Goal: Task Accomplishment & Management: Manage account settings

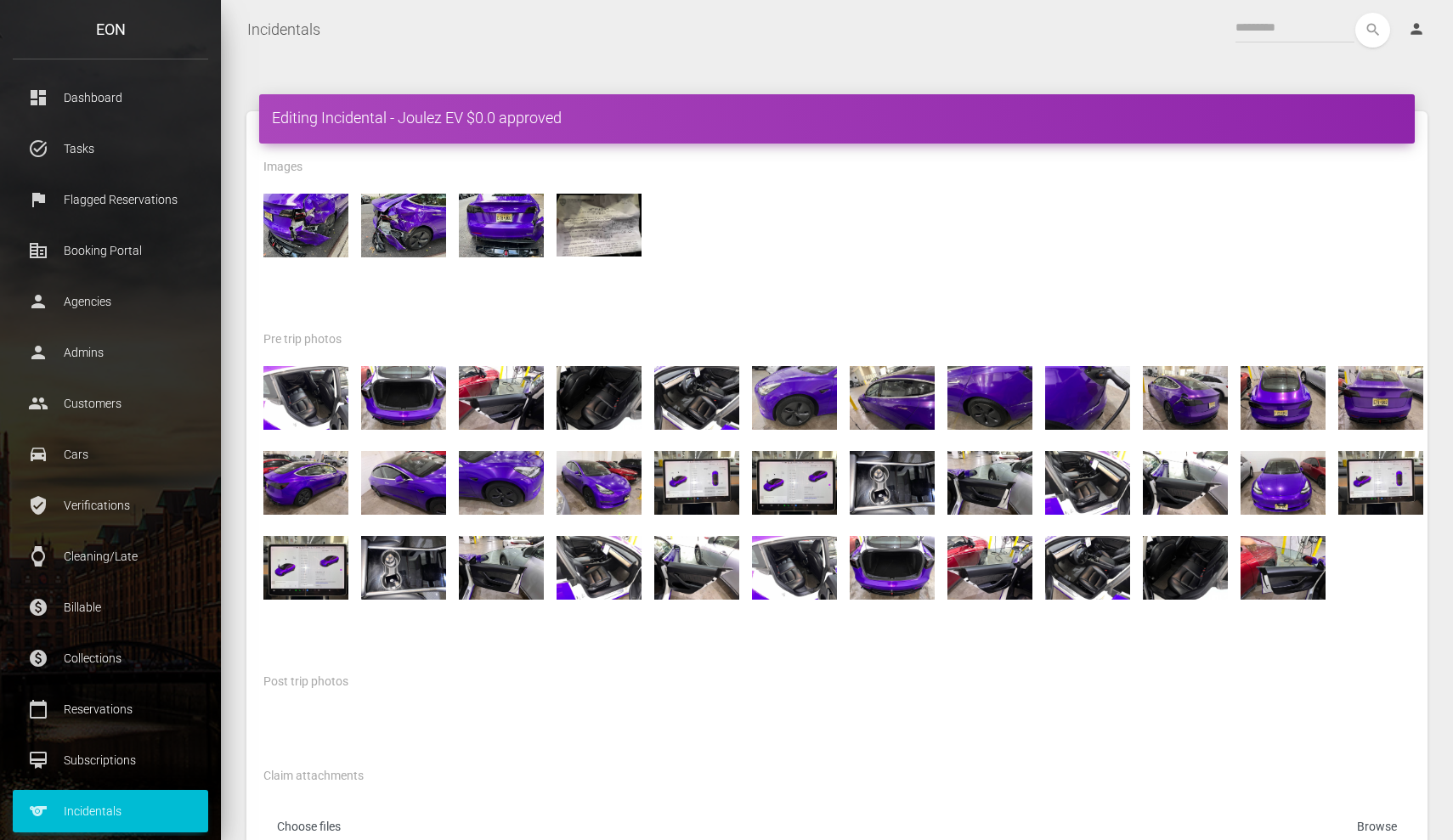
click at [507, 2] on nav "Incidentals Toggle navigation search person Account Profile Settings Host Right…" at bounding box center [836, 29] width 1231 height 60
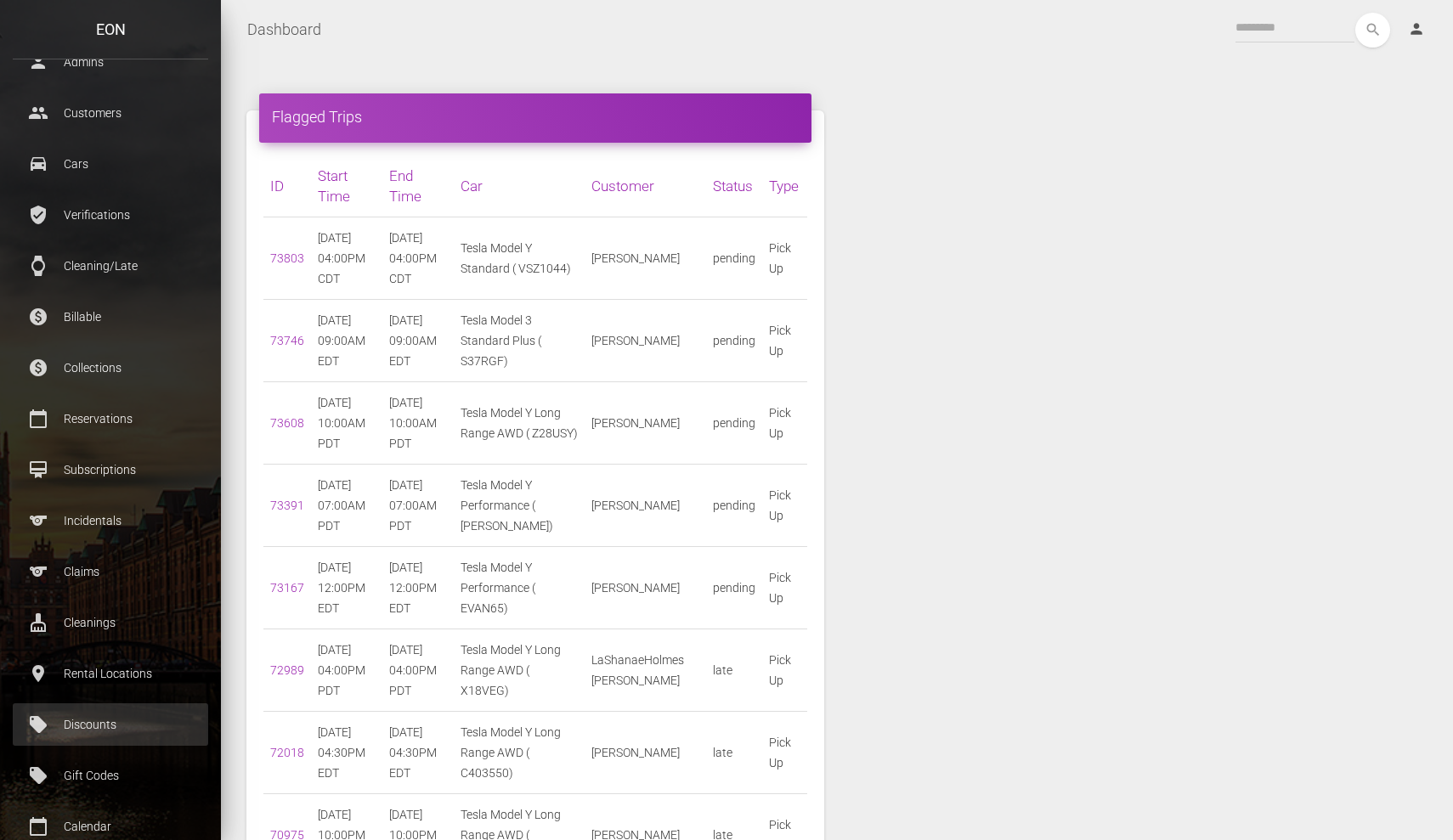
scroll to position [408, 0]
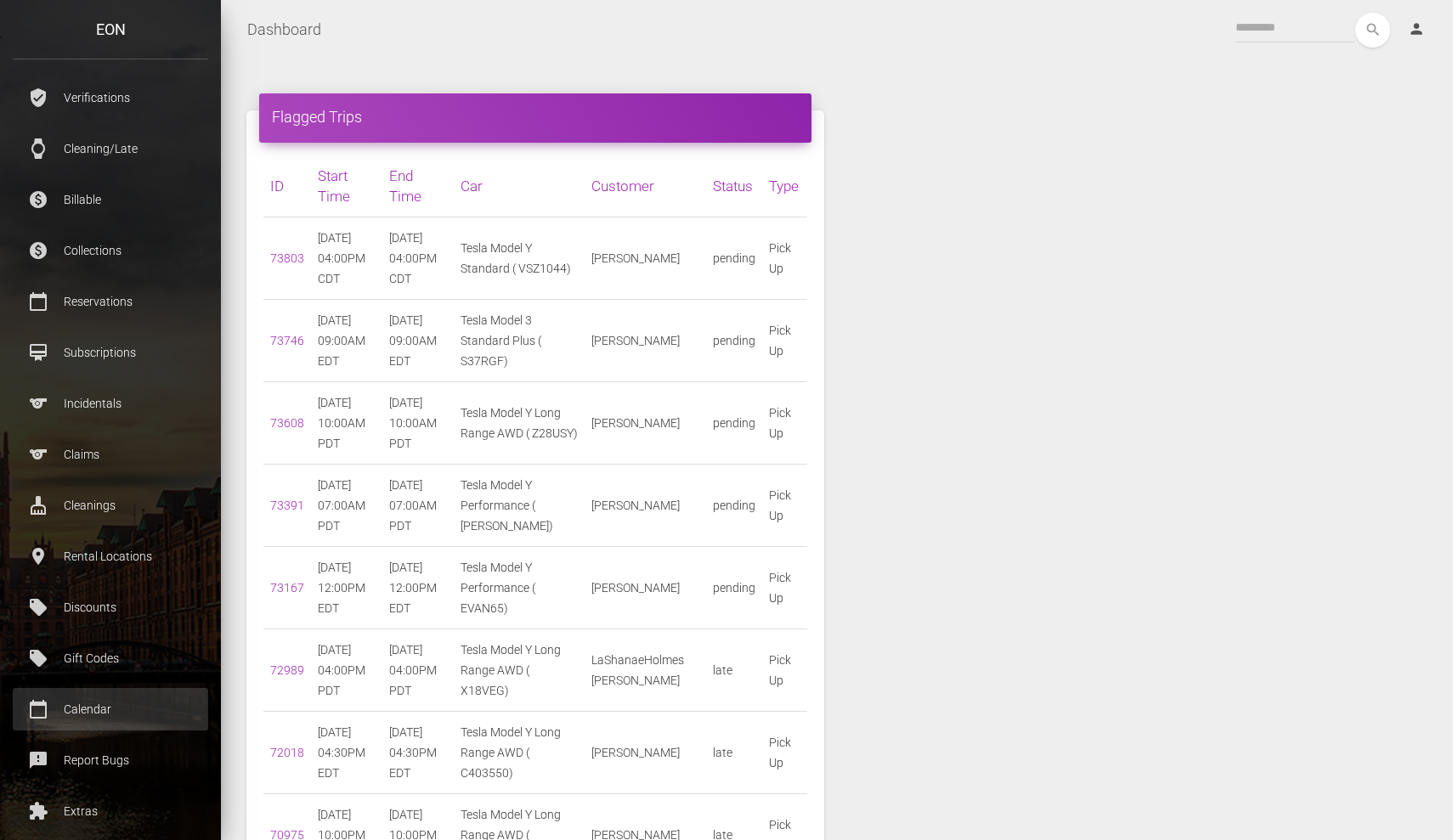
click at [117, 720] on p "Calendar" at bounding box center [110, 709] width 170 height 25
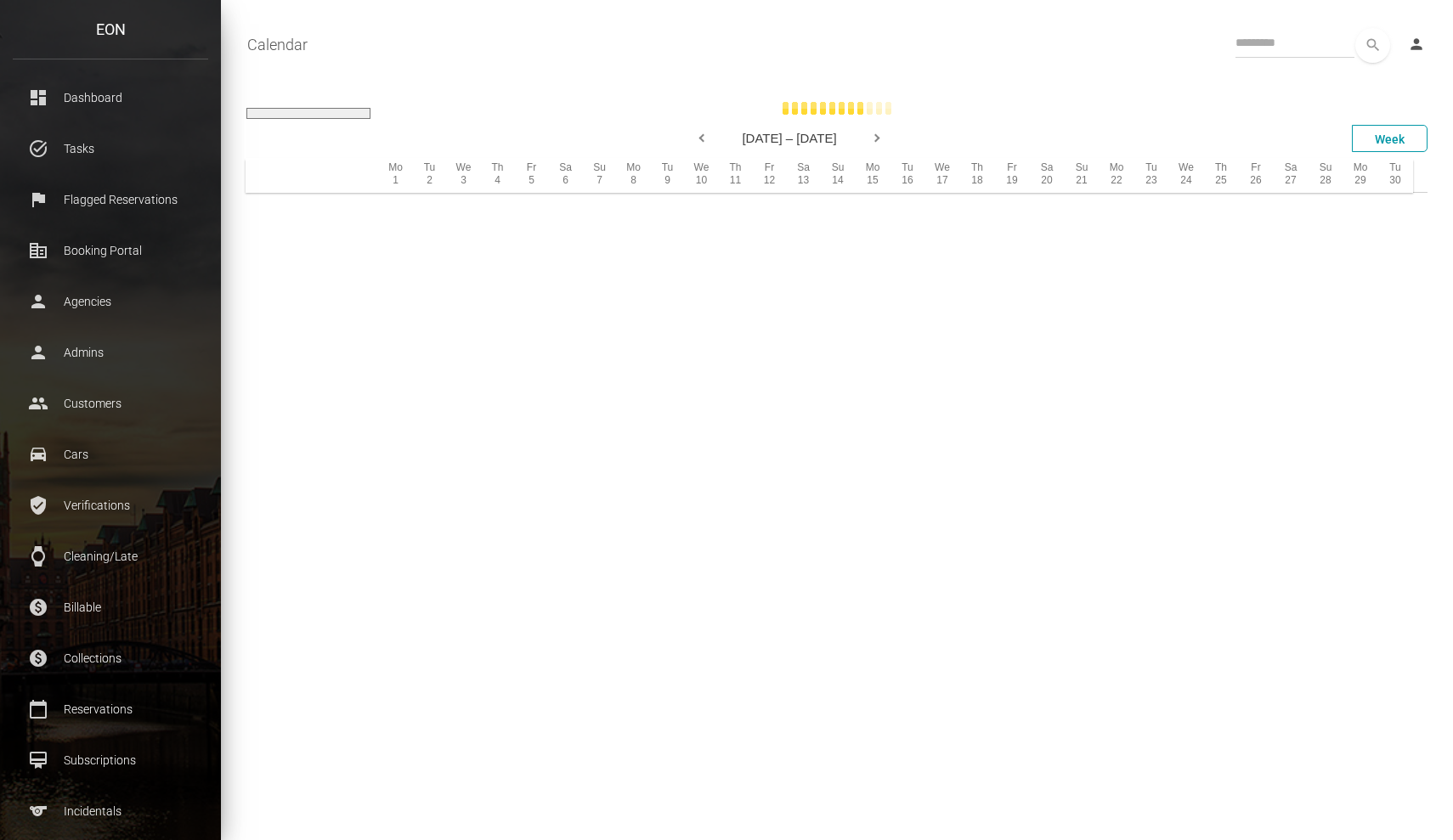
select select
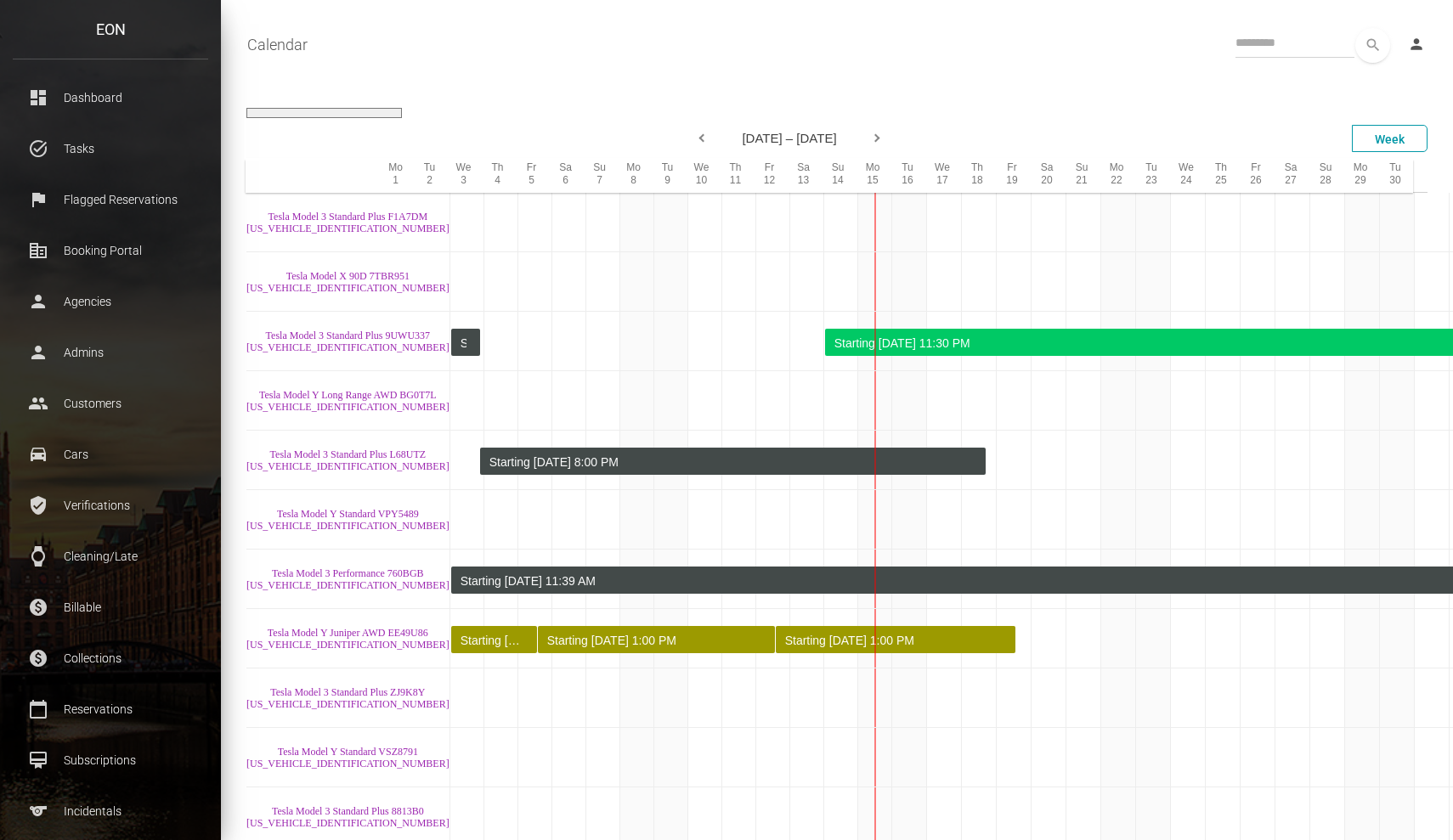
click at [676, 62] on div "Calendar Toggle navigation search person Account Profile Settings Host Rights &…" at bounding box center [836, 45] width 1231 height 43
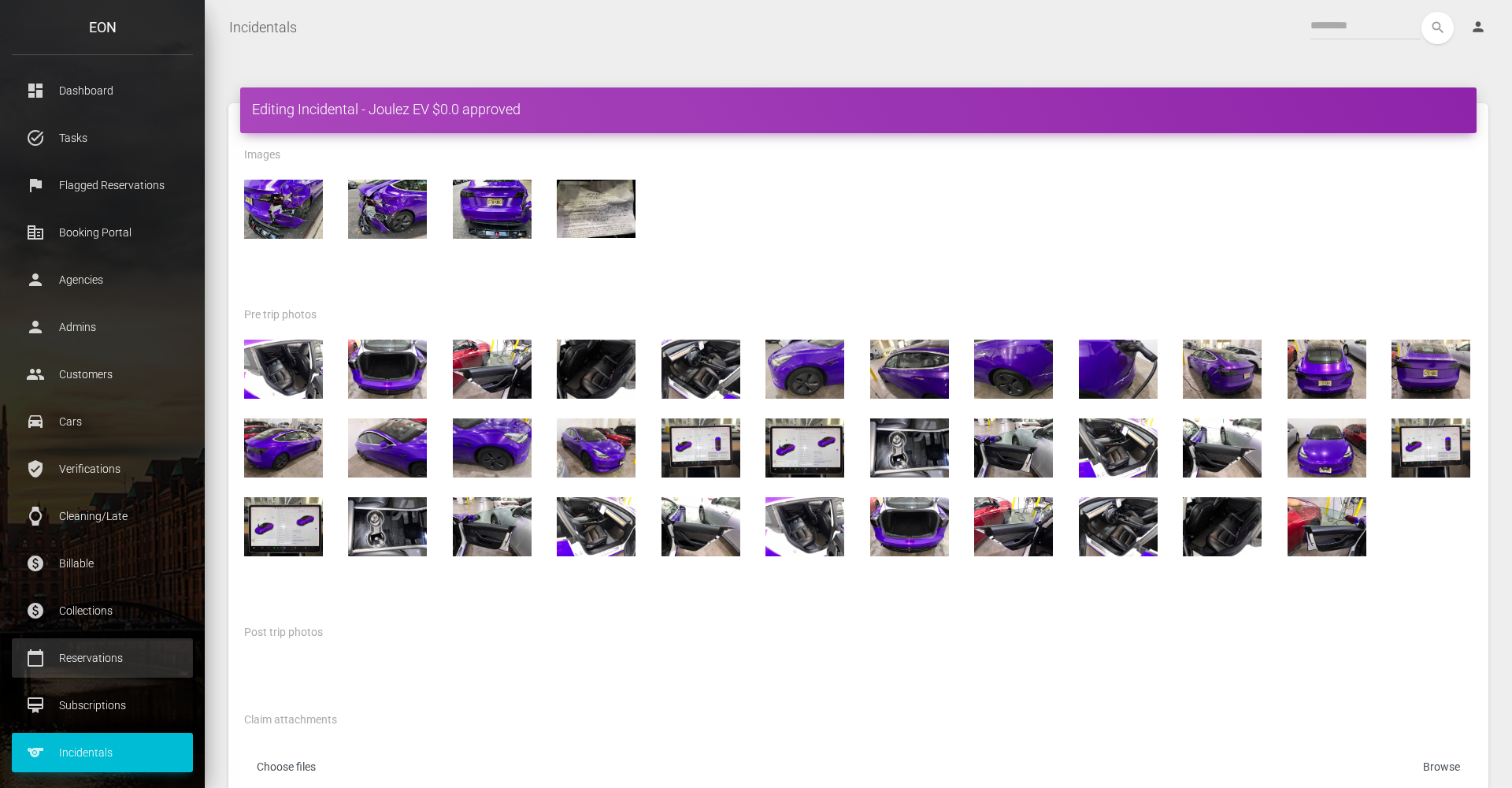
click at [111, 655] on p "Reservations" at bounding box center [102, 658] width 157 height 24
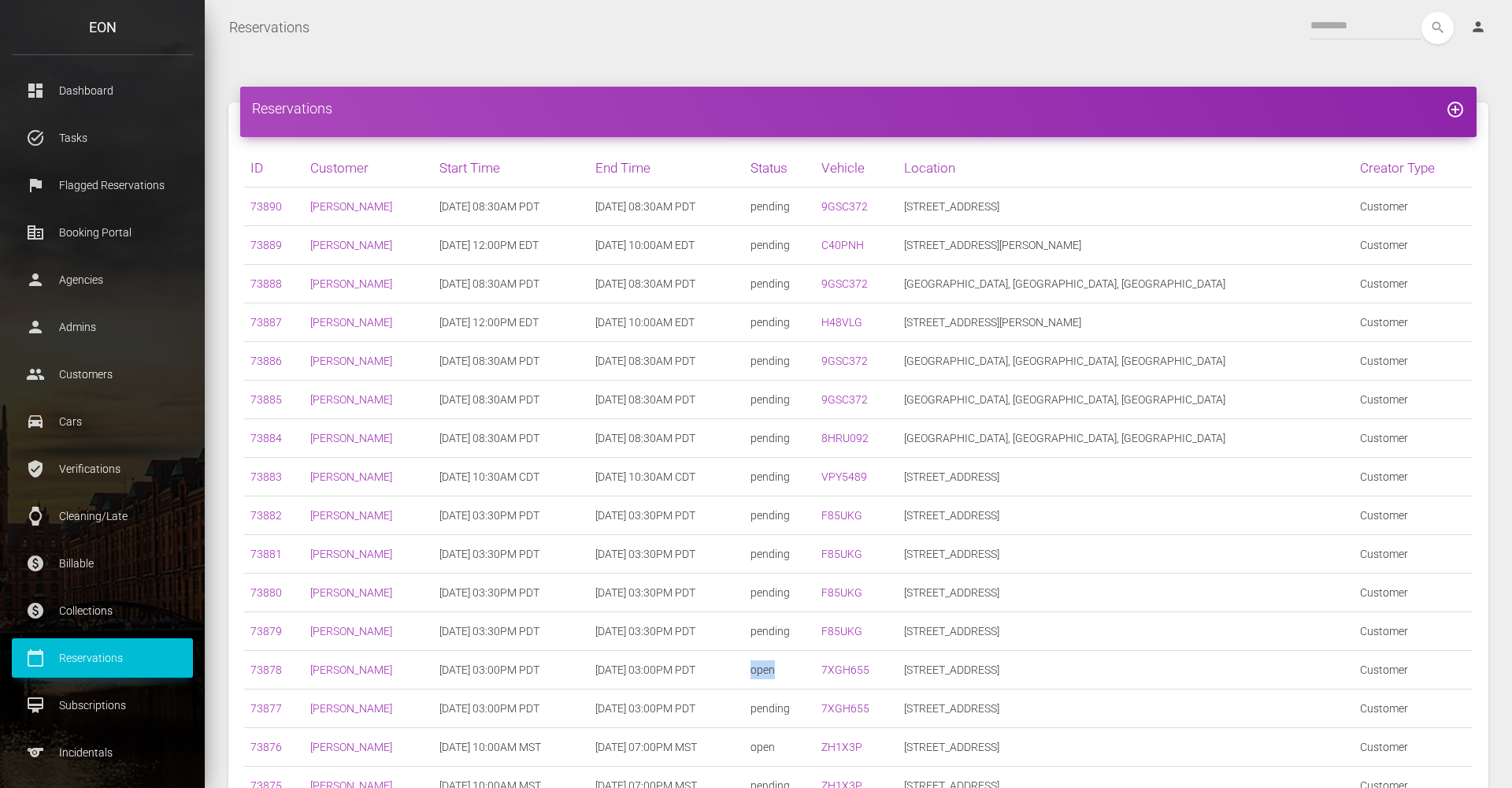
drag, startPoint x: 927, startPoint y: 669, endPoint x: 890, endPoint y: 669, distance: 37.0
click at [890, 669] on tr "73878 breean young 09/13/2025 03:00PM PDT 09/14/2025 03:00PM PDT open 7XGH655 2…" at bounding box center [859, 669] width 1229 height 39
click at [589, 177] on th "Start Time" at bounding box center [511, 168] width 156 height 39
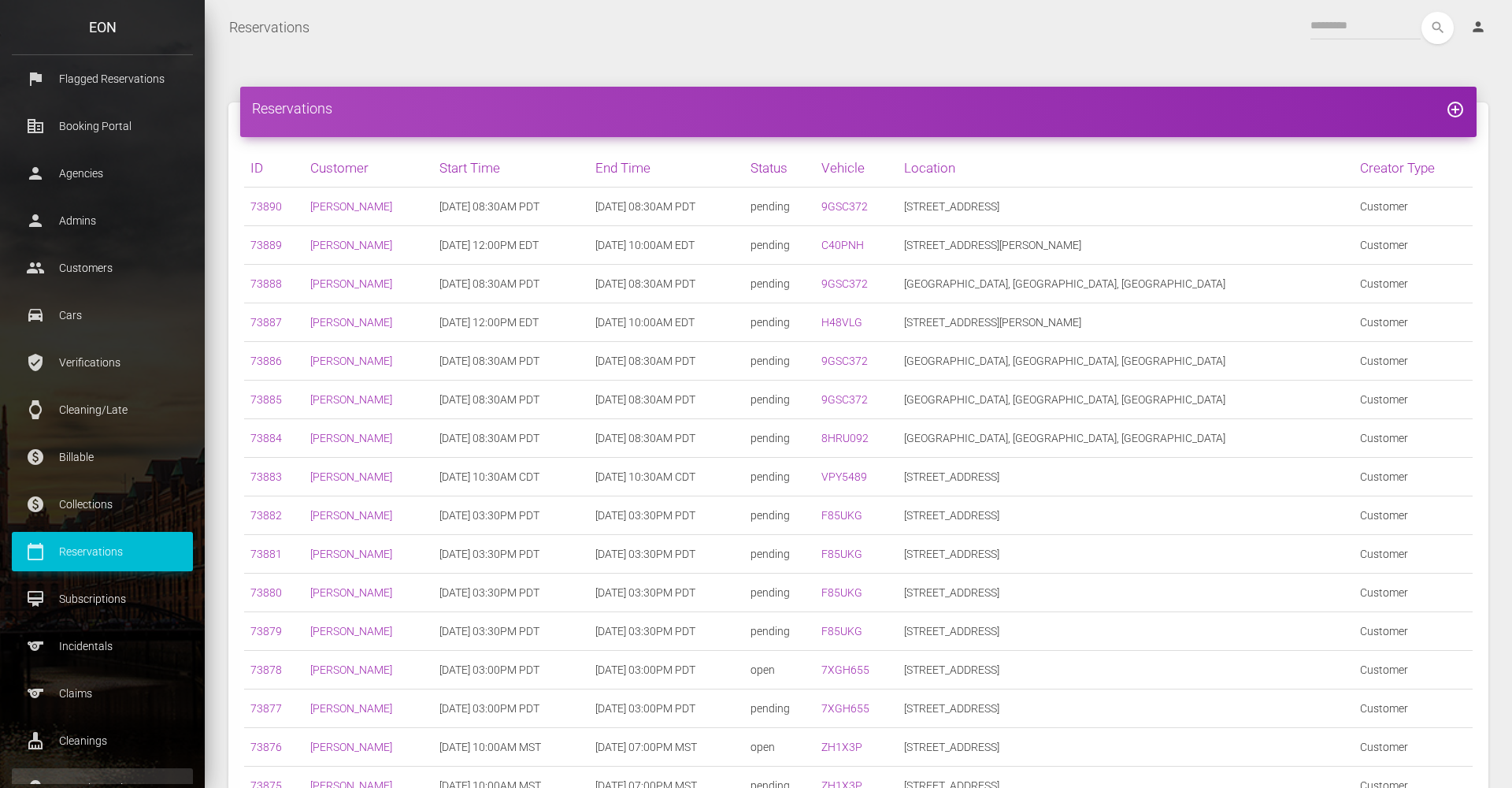
scroll to position [166, 0]
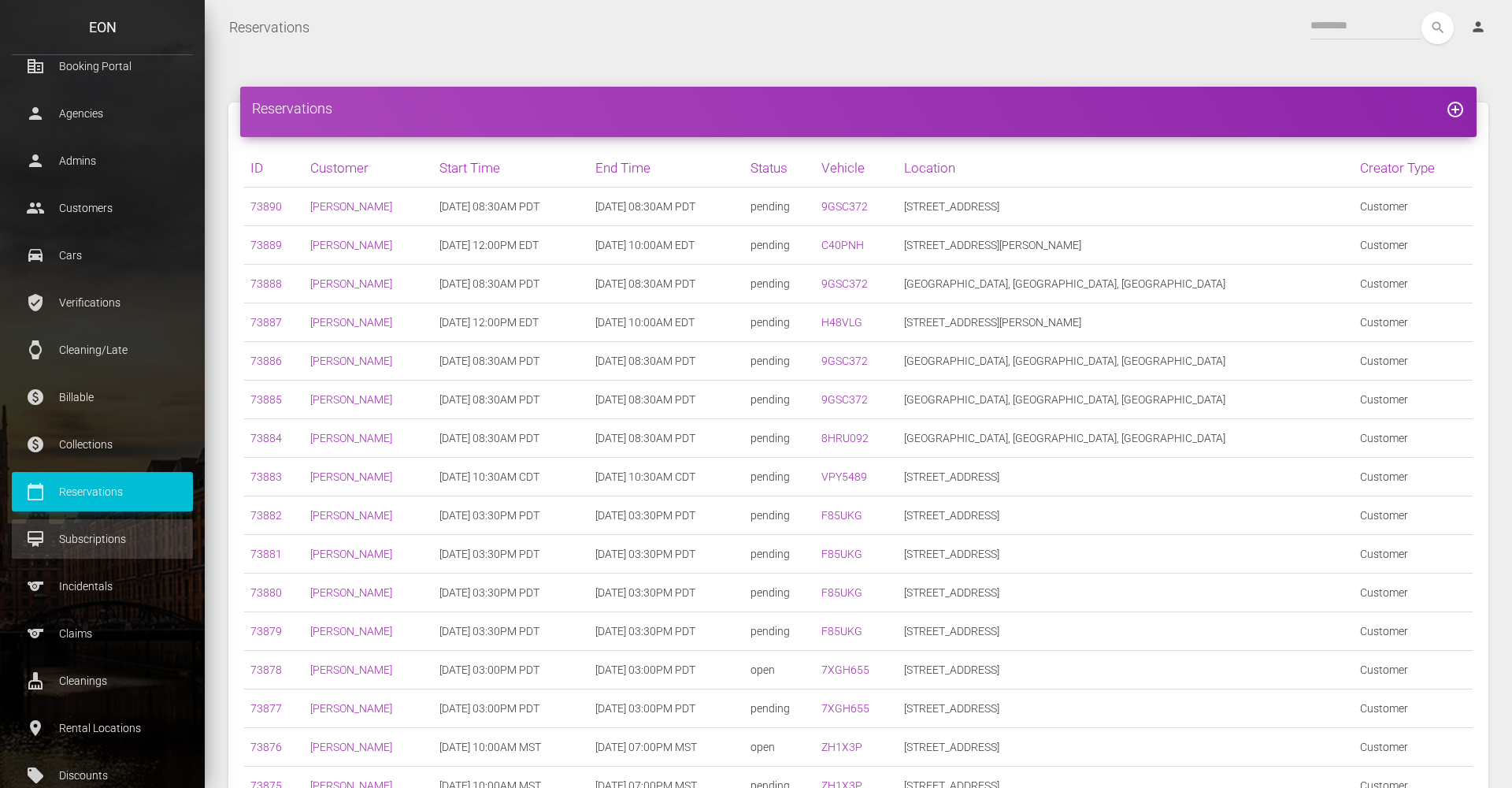
click at [116, 527] on link "card_membership Subscriptions" at bounding box center [102, 539] width 181 height 40
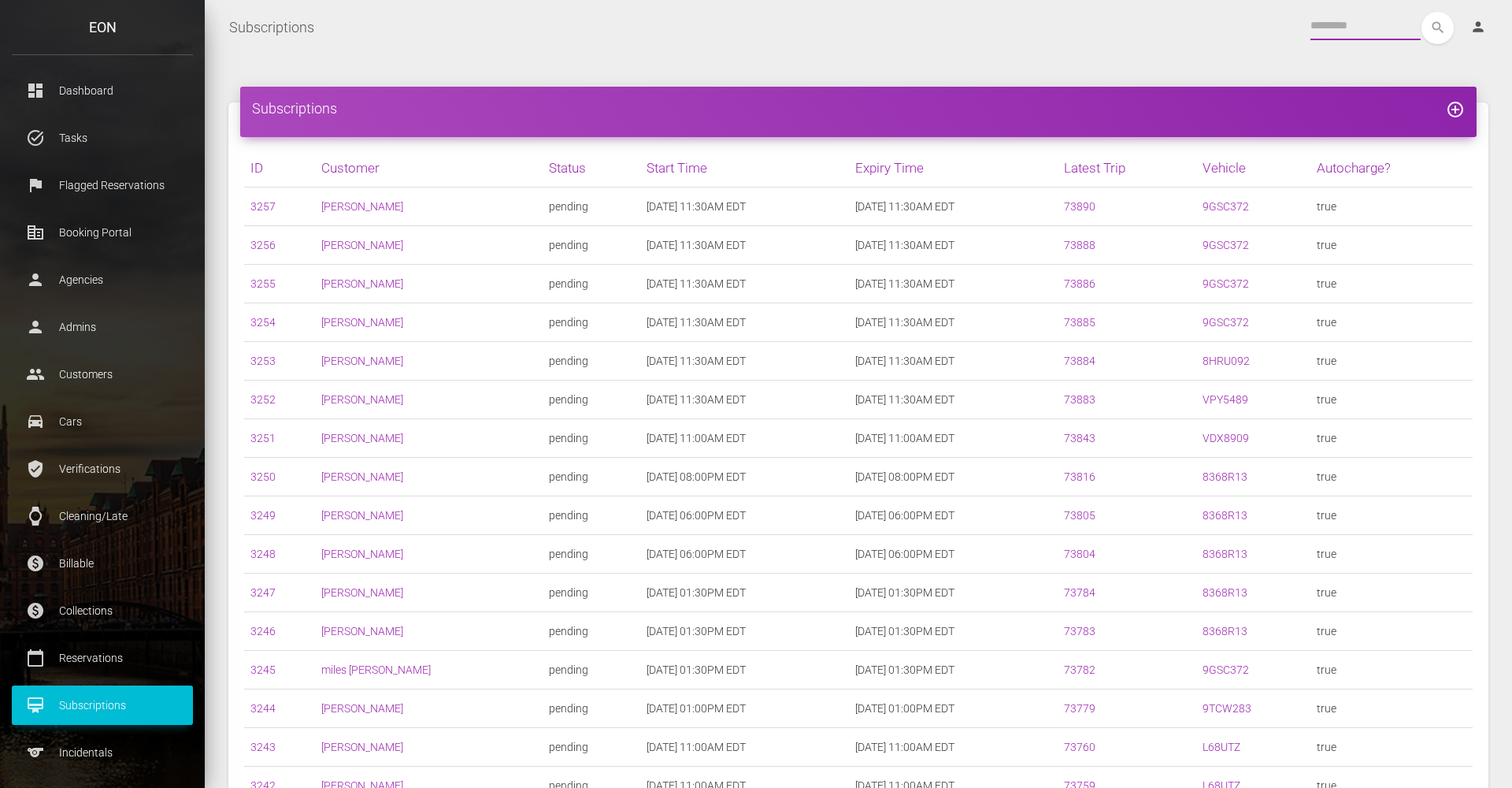
click at [1348, 22] on input "text" at bounding box center [1366, 25] width 110 height 28
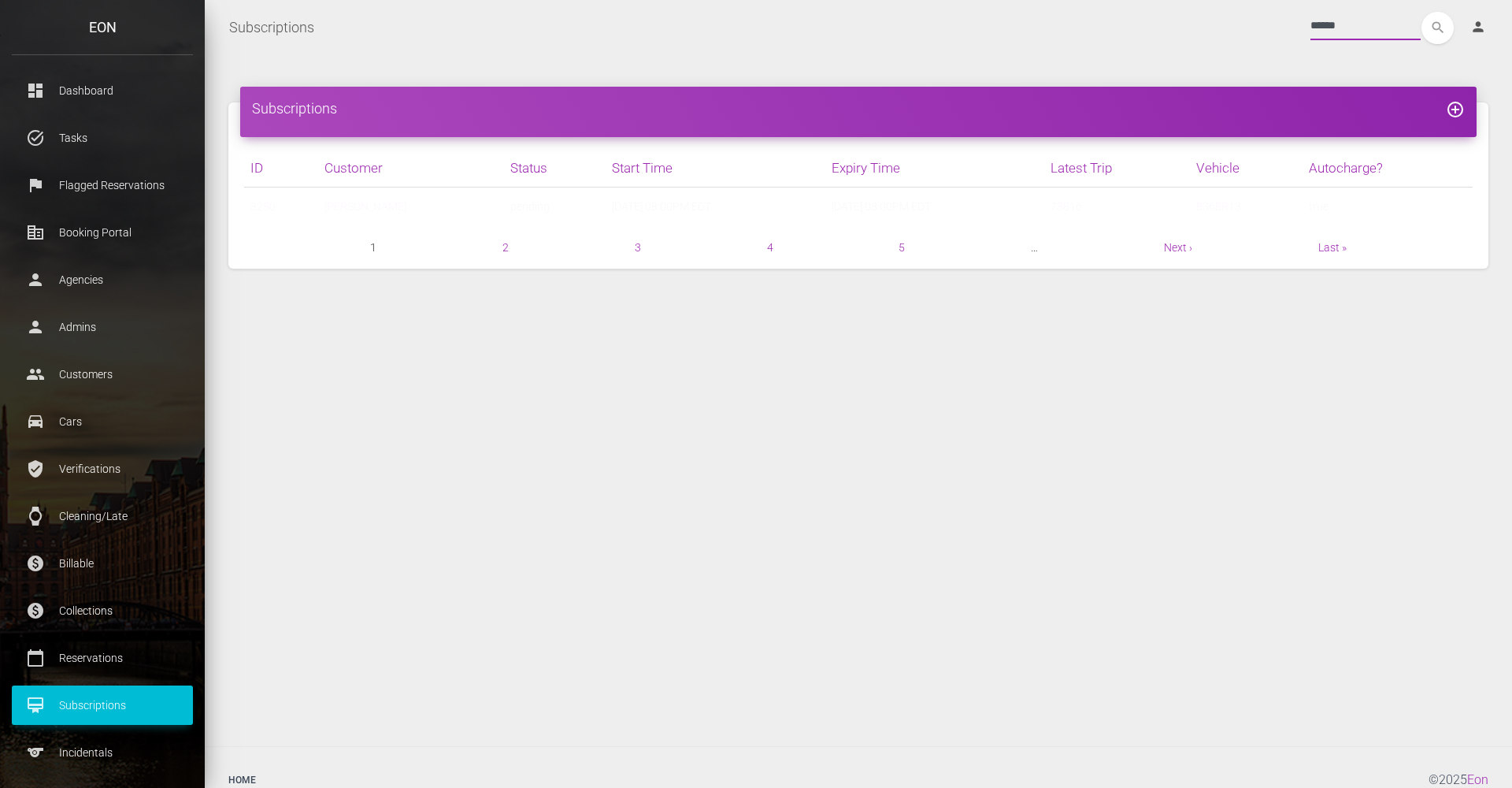
type input "******"
click at [1438, 27] on button "search" at bounding box center [1438, 28] width 33 height 33
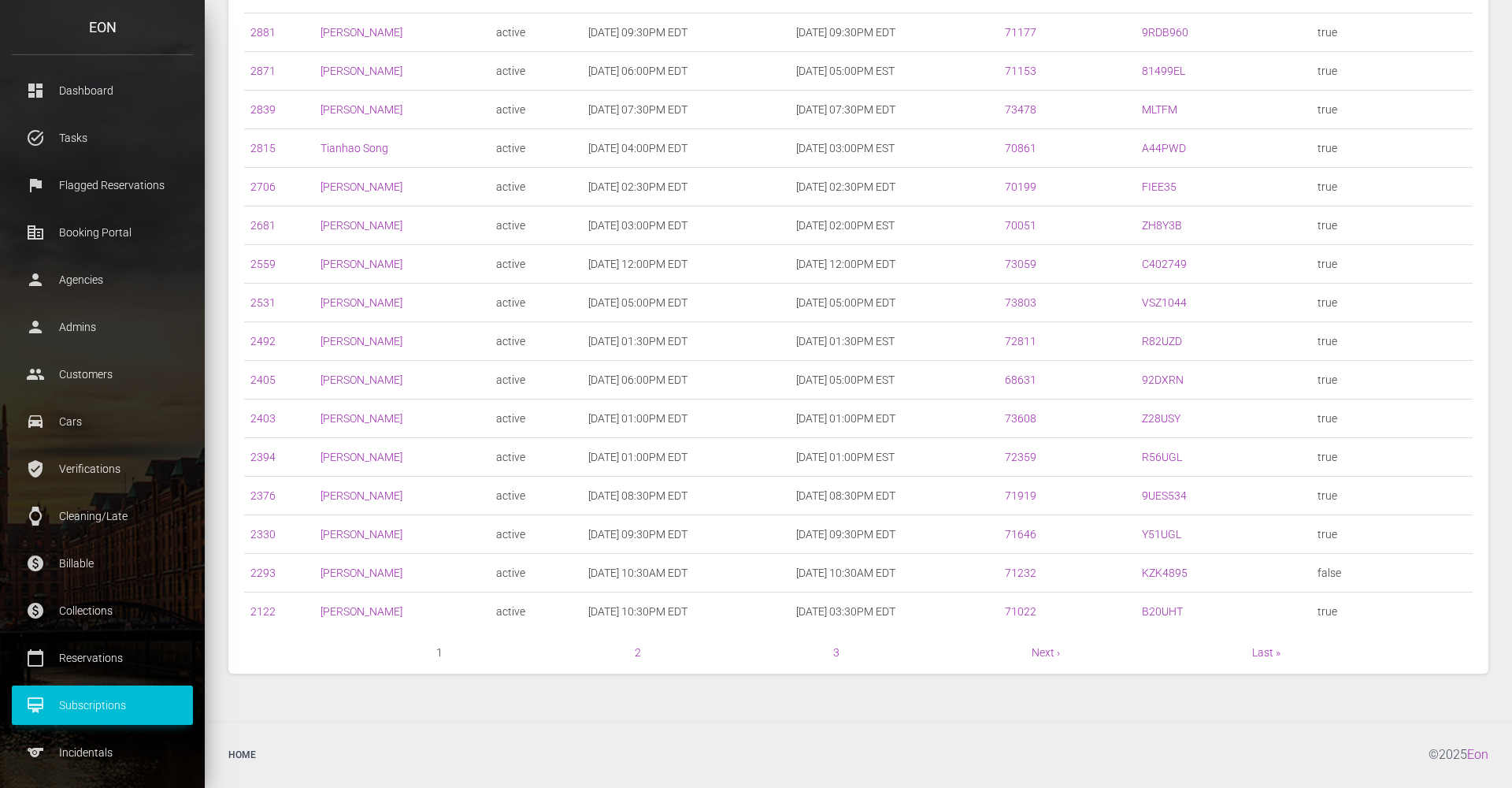
scroll to position [521, 0]
click at [636, 666] on div "ID Customer Status Start Time Expiry Time Latest Trip Vehicle Autocharge? 3177 …" at bounding box center [858, 144] width 1260 height 1058
click at [636, 656] on link "2" at bounding box center [638, 652] width 6 height 13
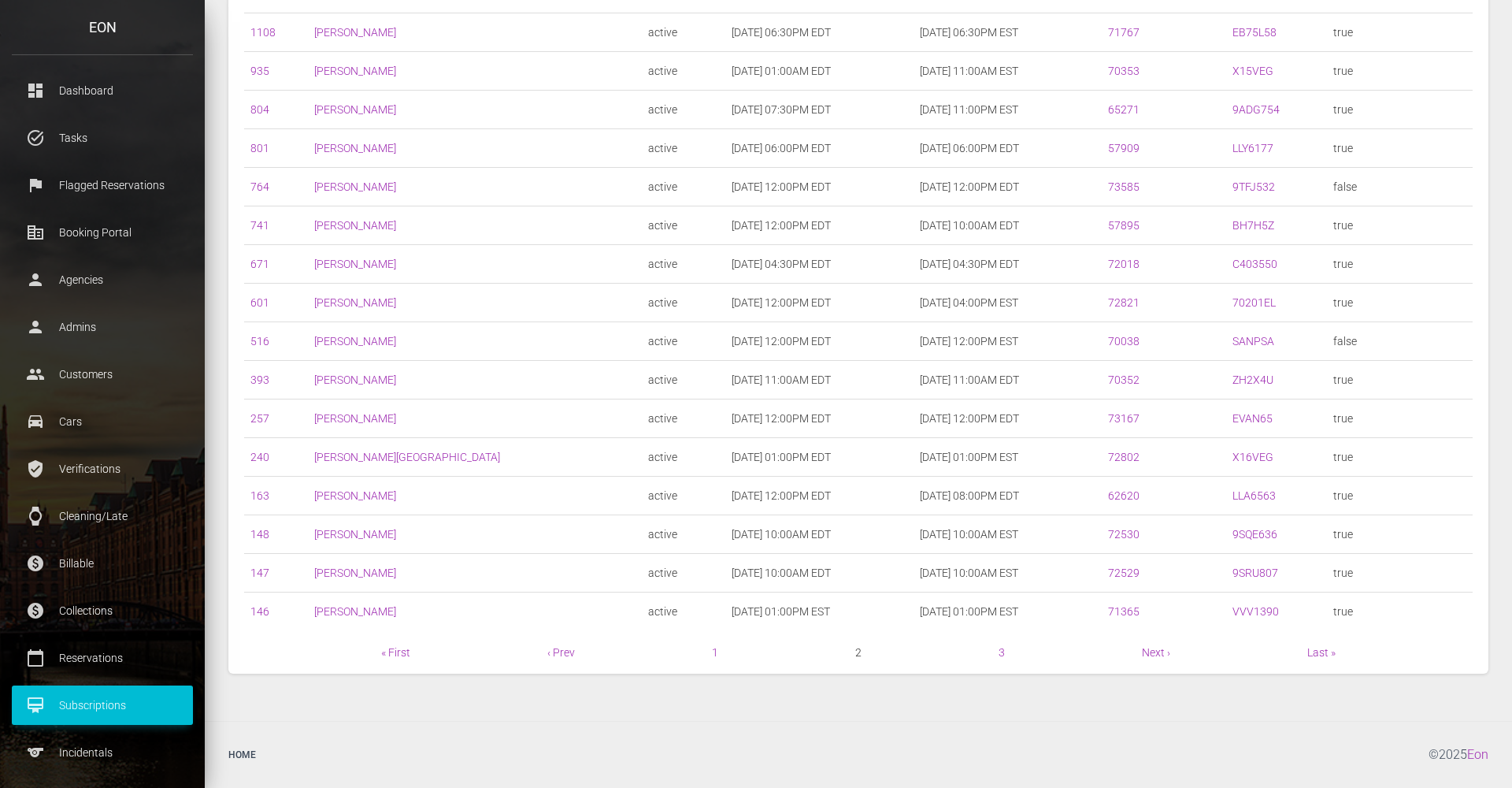
scroll to position [521, 0]
click at [1000, 654] on link "3" at bounding box center [1002, 652] width 6 height 13
